Goal: Information Seeking & Learning: Check status

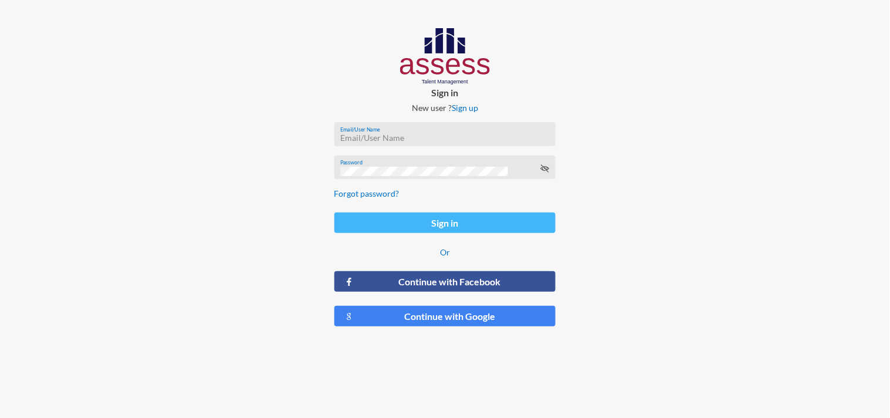
type input "[EMAIL_ADDRESS][DOMAIN_NAME]"
click at [438, 223] on button "Sign in" at bounding box center [445, 222] width 222 height 21
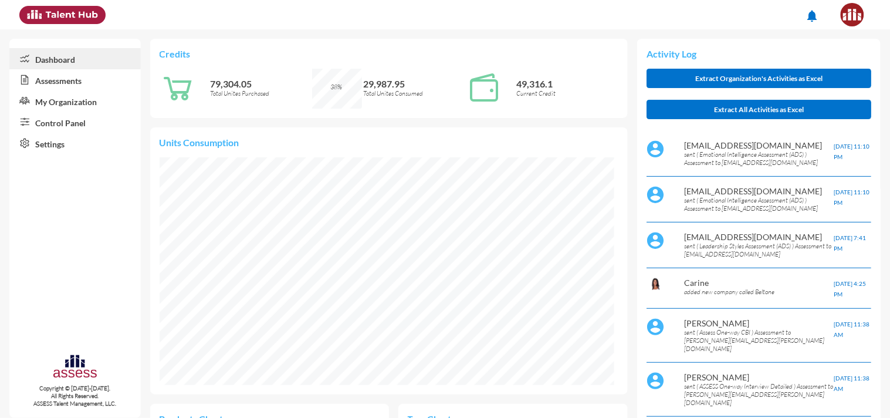
click at [57, 83] on link "Assessments" at bounding box center [74, 79] width 131 height 21
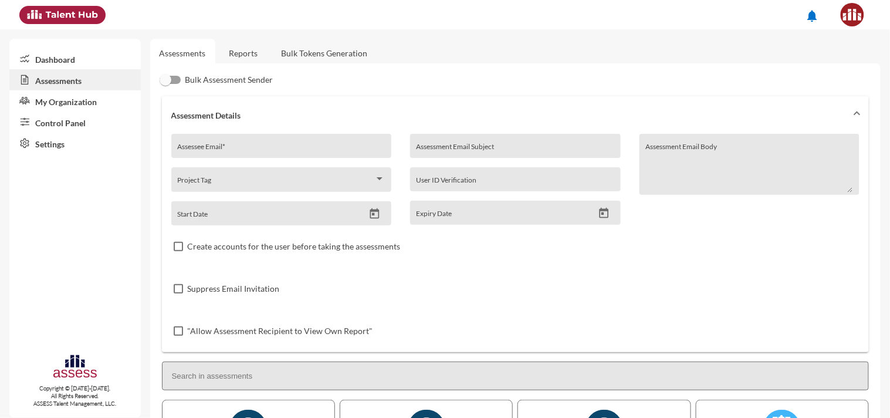
click at [235, 55] on link "Reports" at bounding box center [244, 53] width 48 height 29
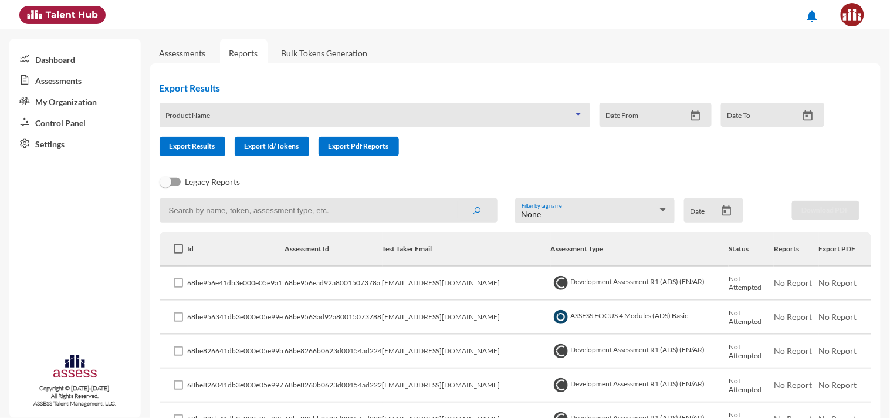
click at [292, 119] on span at bounding box center [369, 118] width 408 height 9
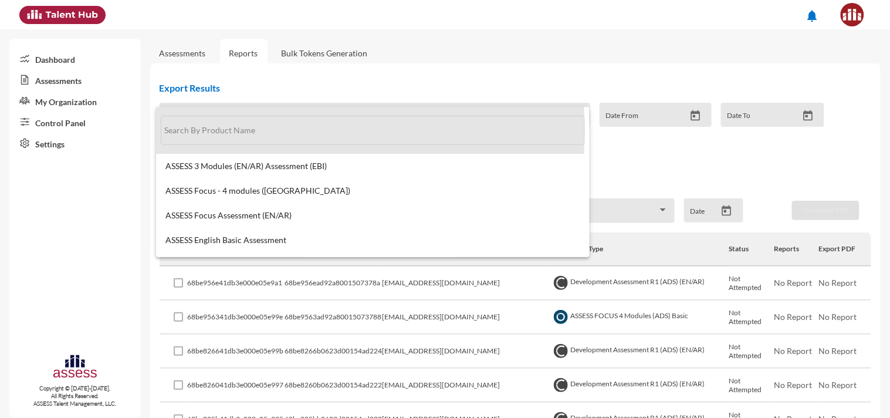
click at [243, 130] on input "text" at bounding box center [373, 130] width 424 height 29
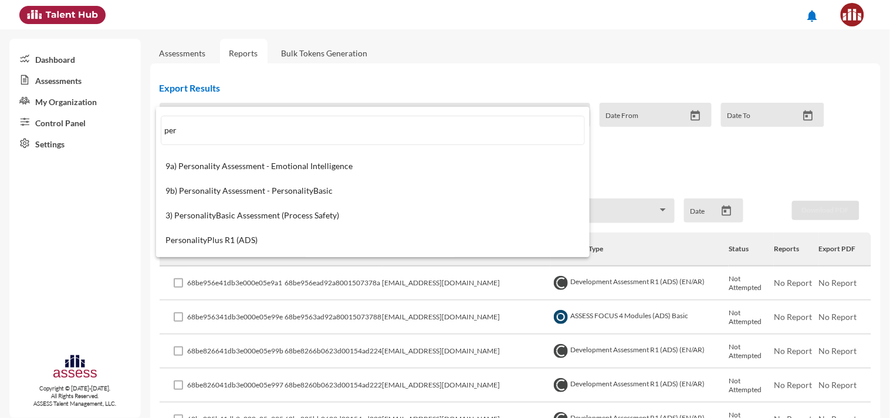
type input "per"
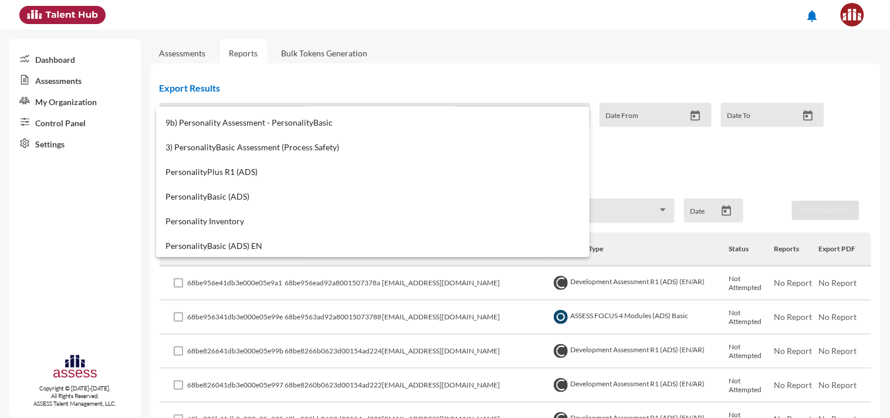
scroll to position [63, 0]
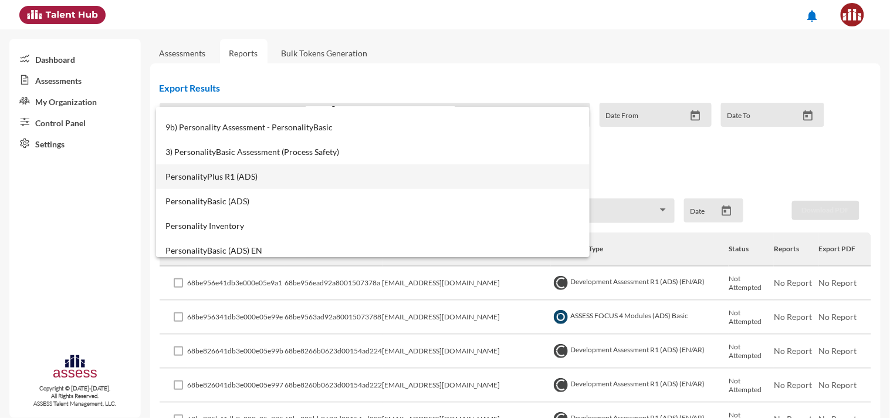
click at [218, 176] on span "PersonalityPlus R1 (ADS)" at bounding box center [372, 176] width 415 height 9
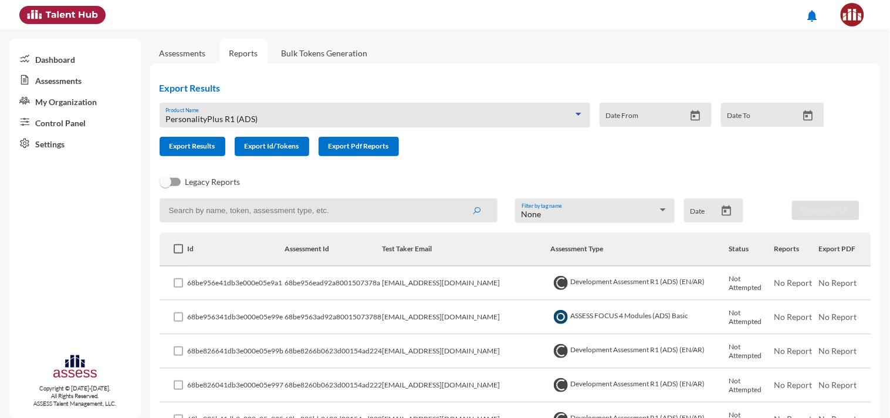
scroll to position [116, 0]
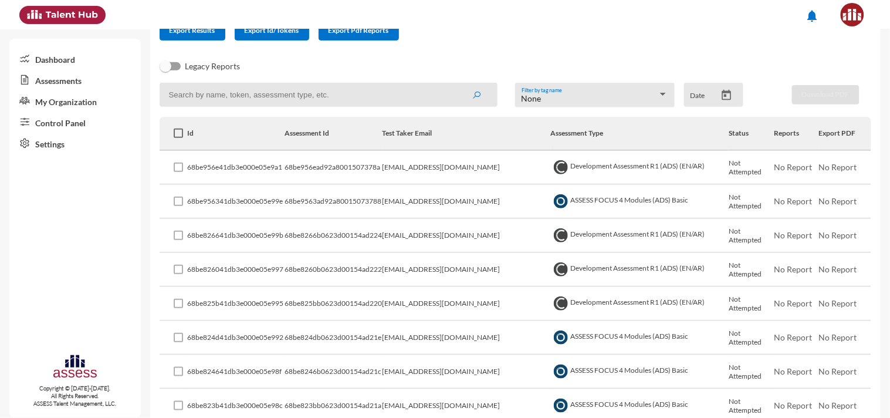
click at [303, 89] on input at bounding box center [329, 95] width 338 height 24
click at [457, 84] on button "submit" at bounding box center [476, 94] width 38 height 21
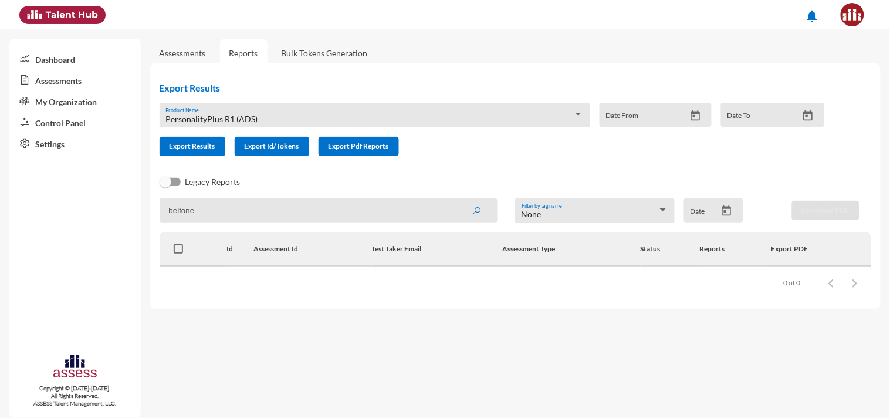
click at [195, 215] on input "beltone" at bounding box center [329, 210] width 338 height 24
paste input "khaled"
click at [457, 199] on button "submit" at bounding box center [476, 209] width 38 height 21
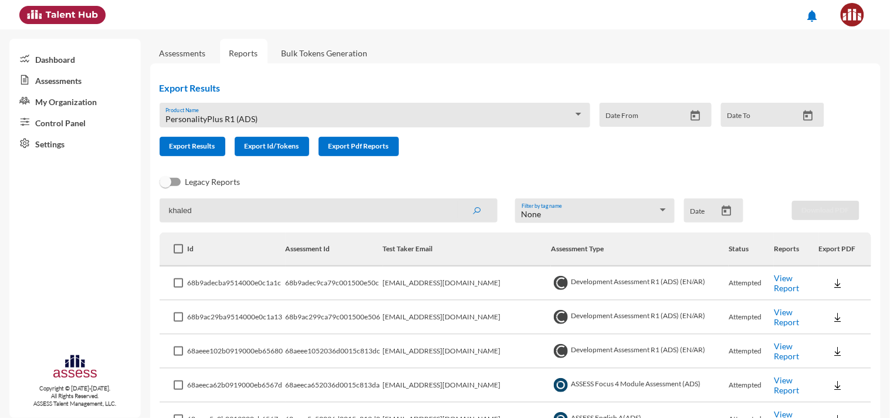
click at [201, 216] on input "khaled" at bounding box center [329, 210] width 338 height 24
type input "rashad"
click at [457, 199] on button "submit" at bounding box center [476, 209] width 38 height 21
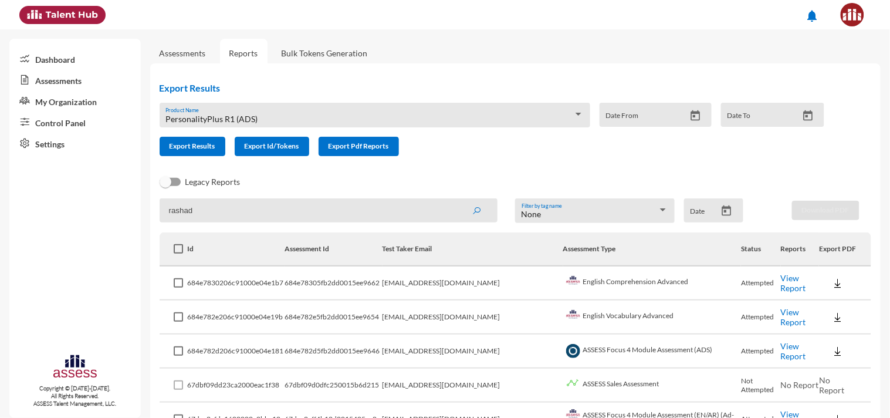
click at [182, 56] on link "Assessments" at bounding box center [183, 53] width 46 height 10
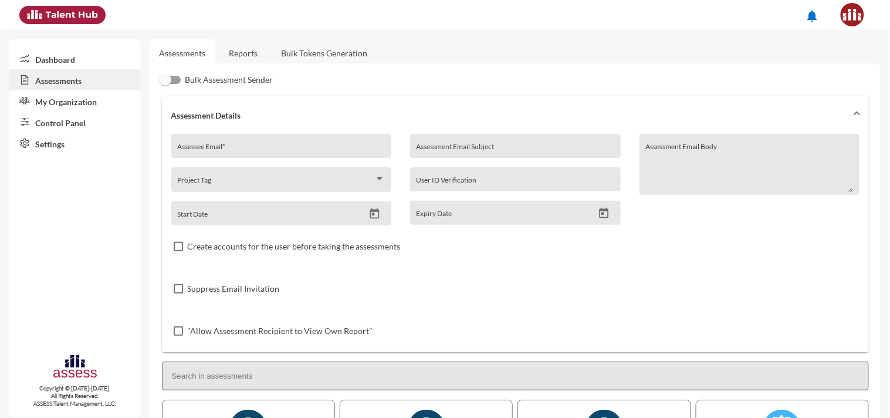
click at [249, 66] on link "Reports" at bounding box center [244, 53] width 48 height 29
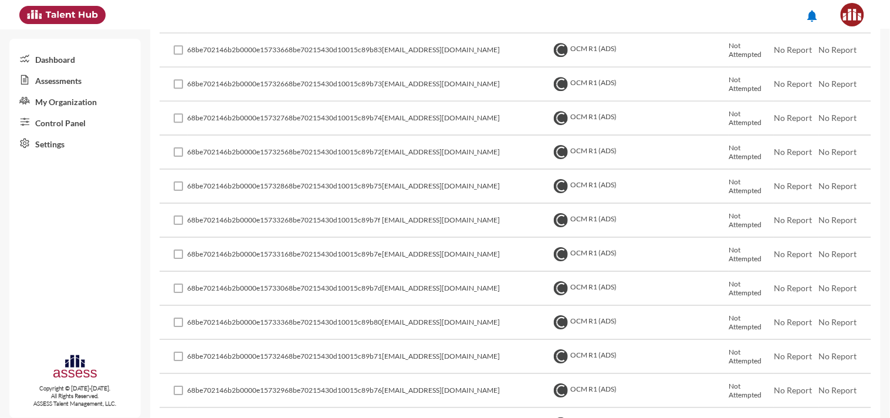
scroll to position [3248, 0]
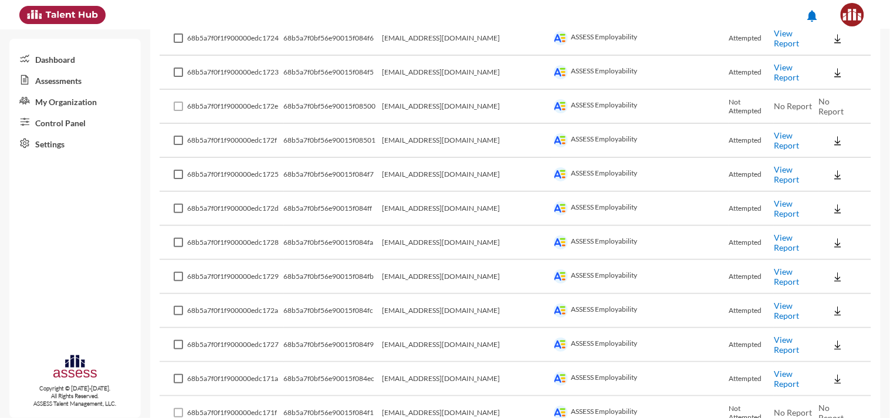
scroll to position [0, 0]
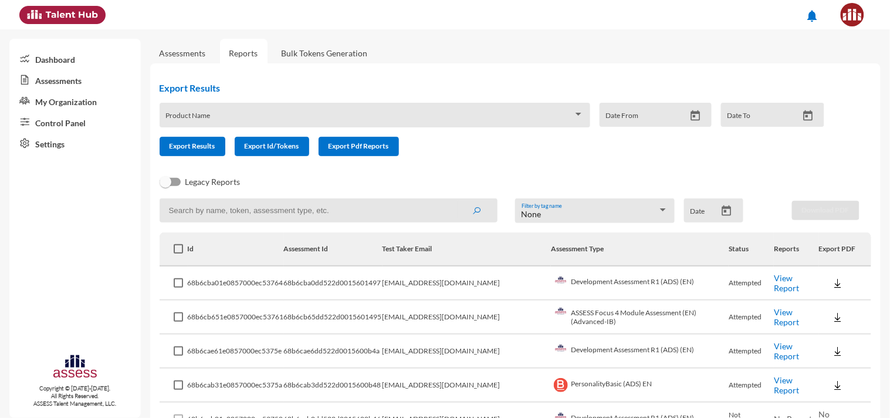
click at [208, 209] on input at bounding box center [329, 210] width 338 height 24
click at [457, 199] on button "submit" at bounding box center [476, 209] width 38 height 21
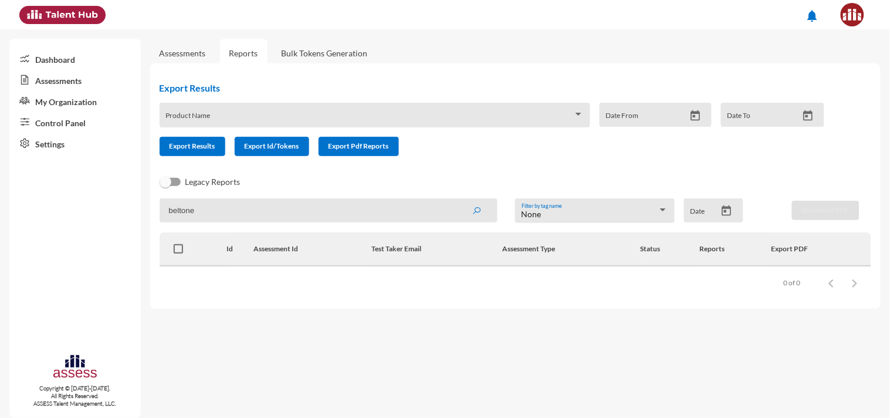
click at [208, 209] on input "beltone" at bounding box center [329, 210] width 338 height 24
type input "khaled"
click at [457, 199] on button "submit" at bounding box center [476, 209] width 38 height 21
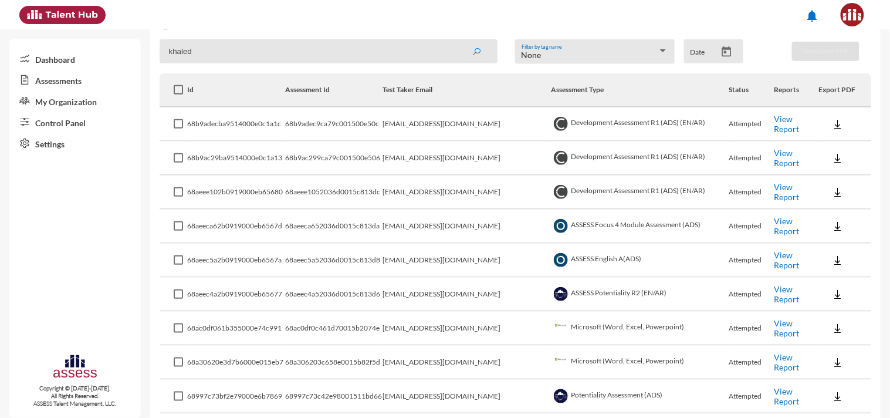
scroll to position [177, 0]
